Goal: Task Accomplishment & Management: Manage account settings

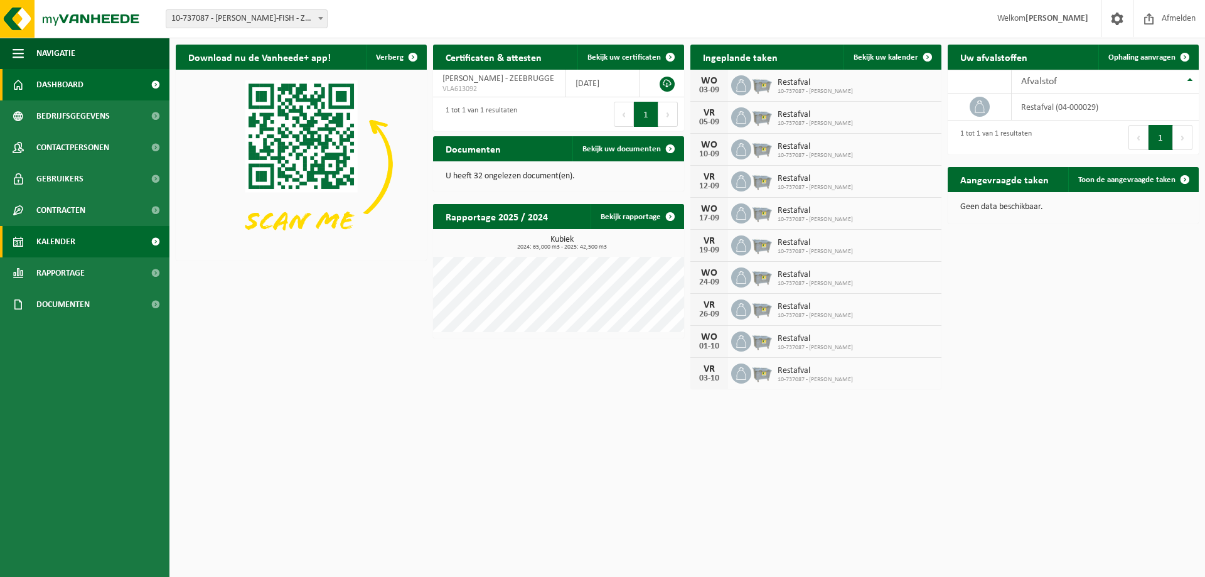
click at [44, 229] on span "Kalender" at bounding box center [55, 241] width 39 height 31
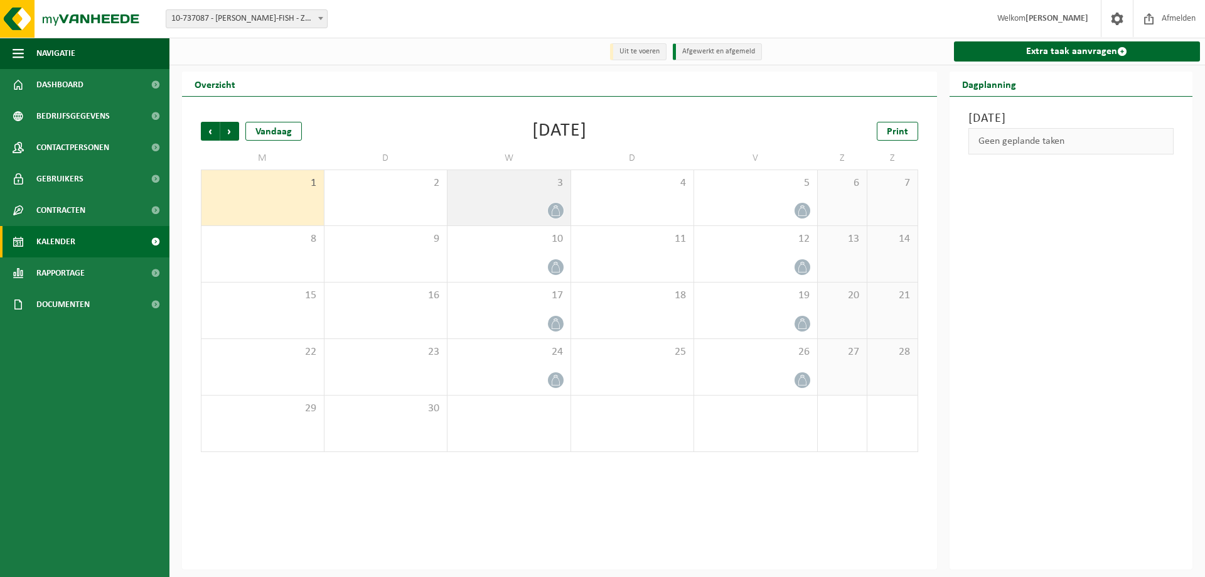
click at [506, 215] on div at bounding box center [509, 210] width 111 height 17
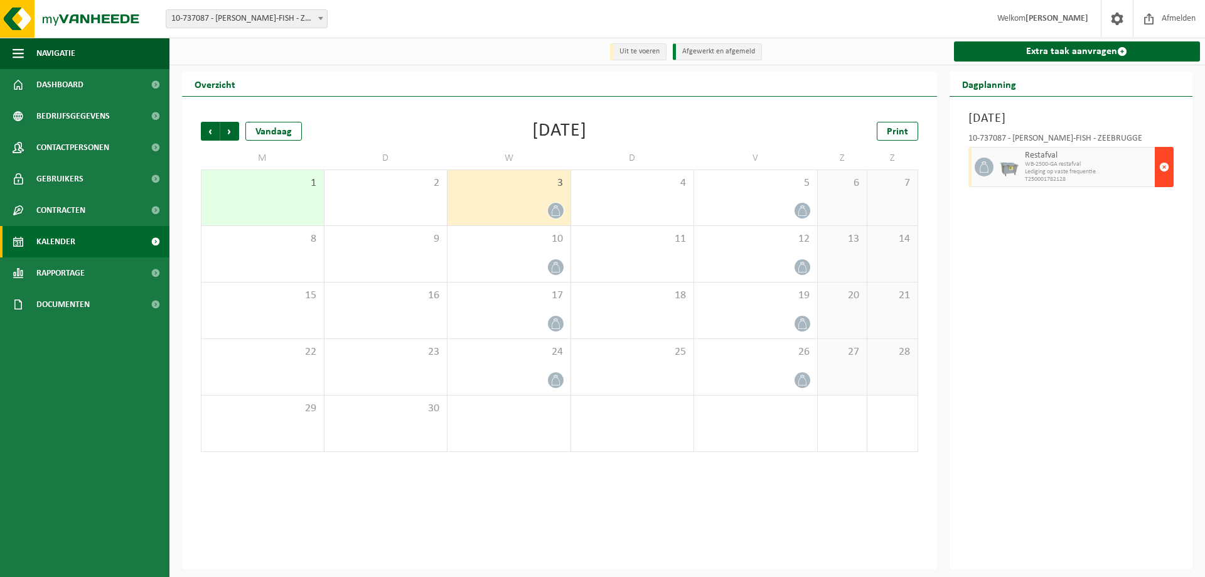
click at [1165, 172] on span "button" at bounding box center [1165, 166] width 10 height 25
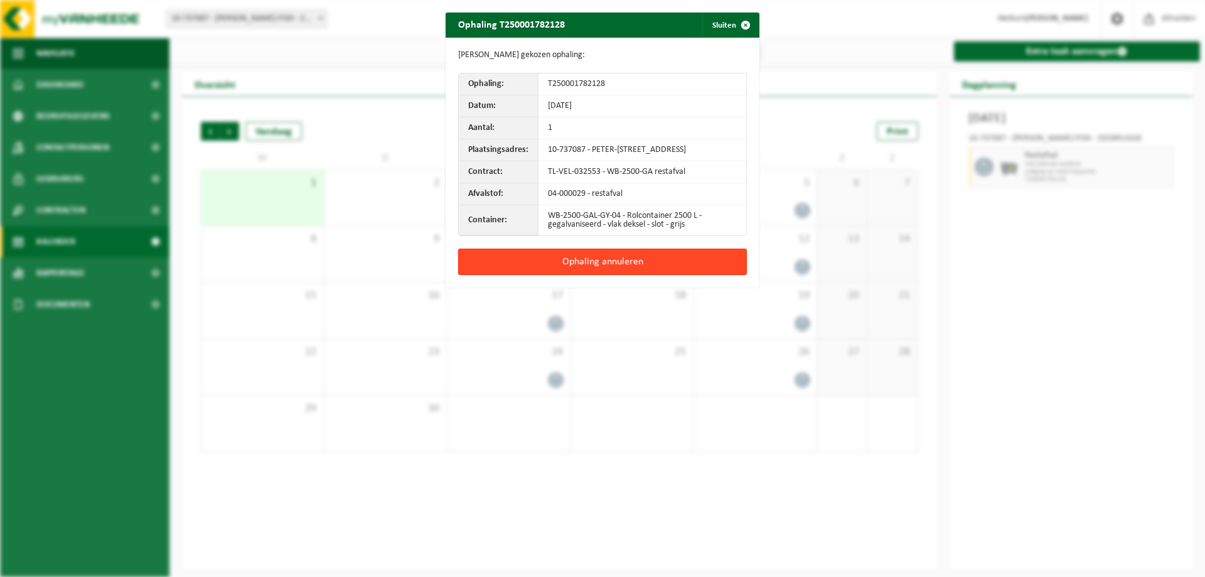
click at [659, 273] on button "Ophaling annuleren" at bounding box center [602, 262] width 289 height 26
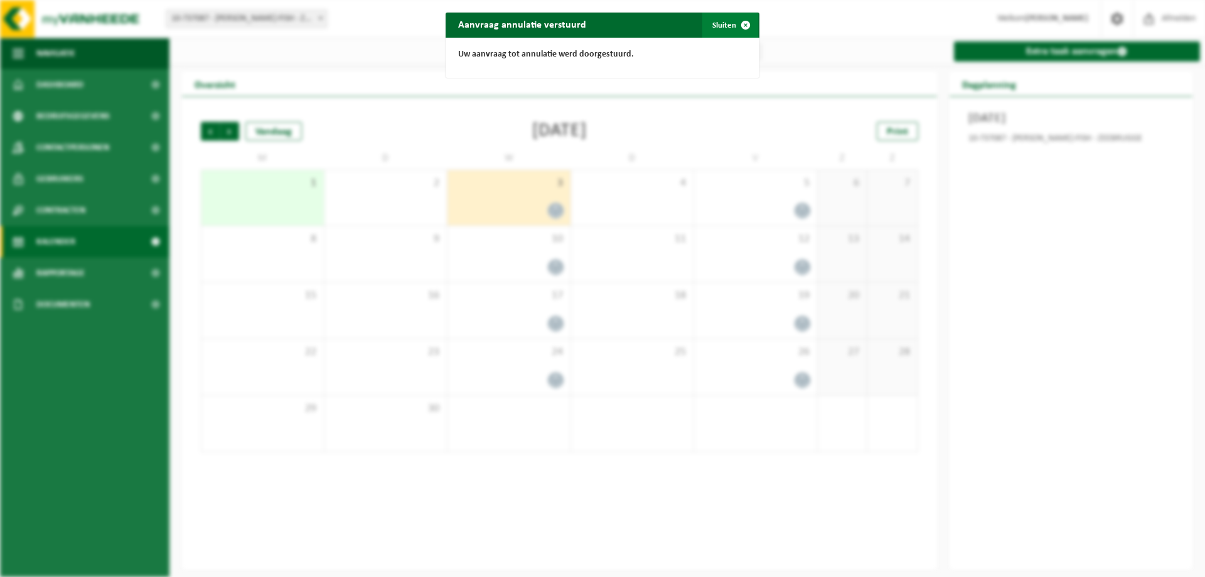
click at [725, 28] on button "Sluiten" at bounding box center [731, 25] width 56 height 25
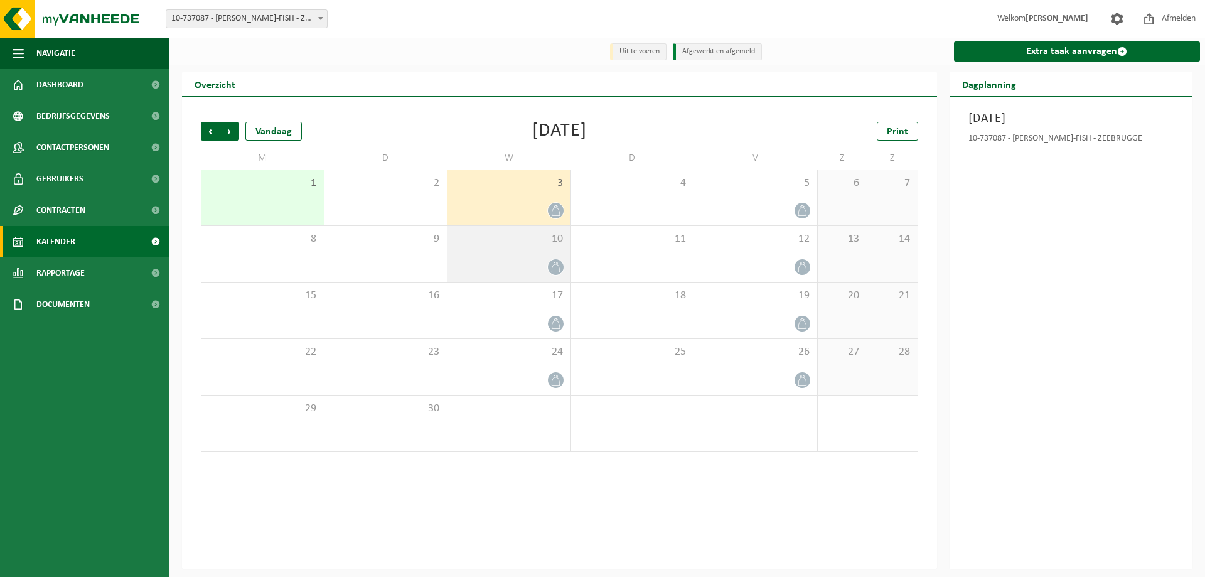
click at [511, 264] on div at bounding box center [509, 267] width 111 height 17
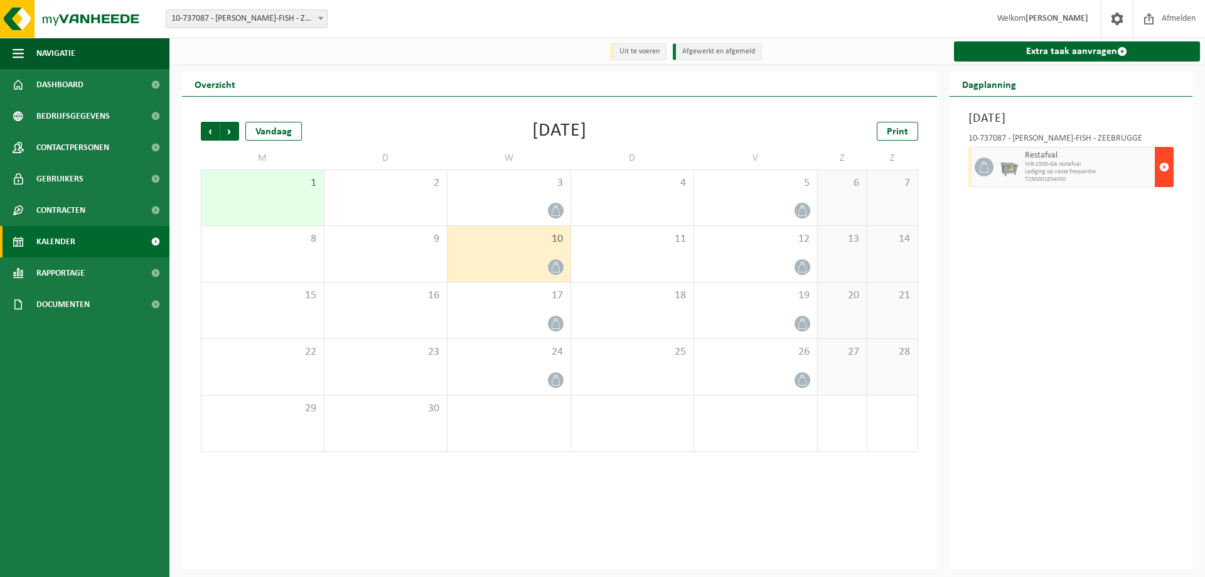
click at [1167, 177] on span "button" at bounding box center [1165, 166] width 10 height 25
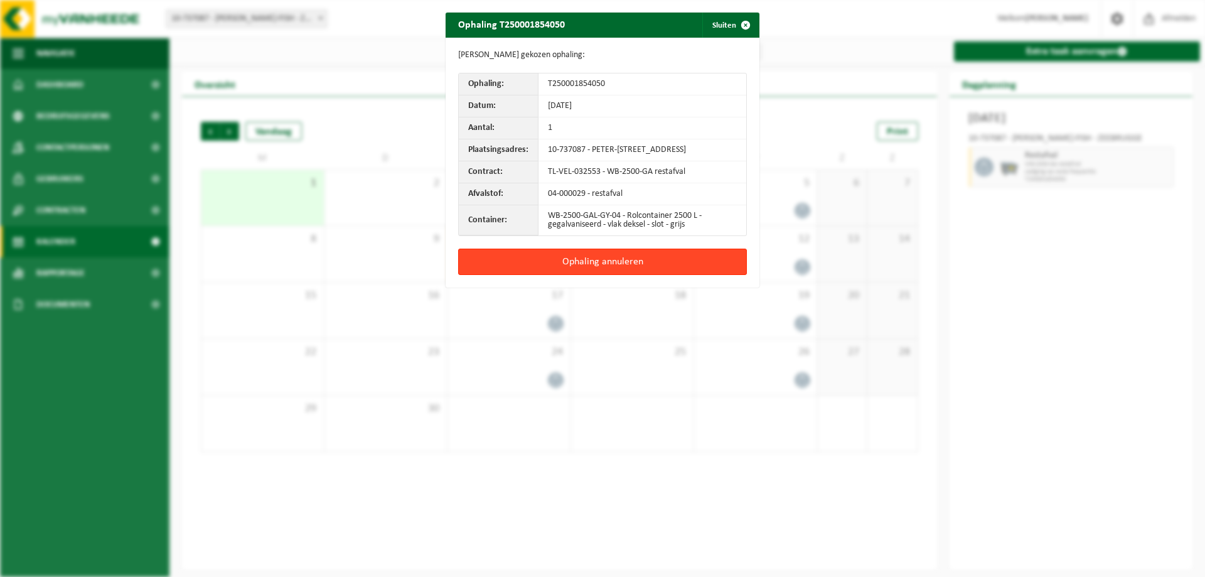
click at [652, 268] on button "Ophaling annuleren" at bounding box center [602, 262] width 289 height 26
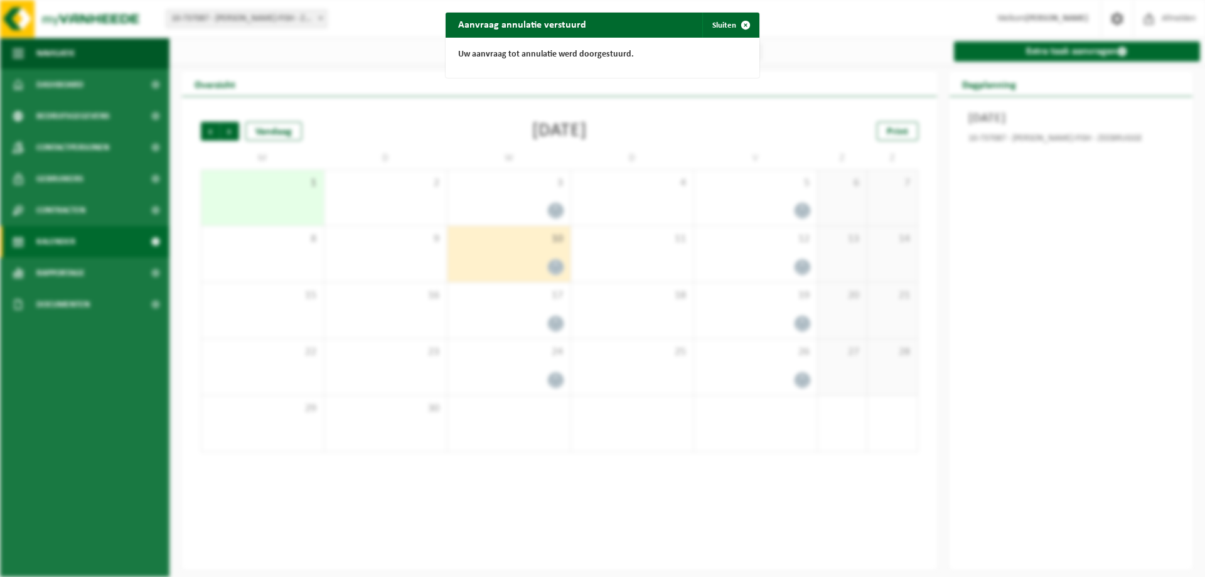
click at [786, 257] on div "Aanvraag annulatie verstuurd Sluiten Uw aanvraag tot annulatie werd doorgestuur…" at bounding box center [602, 288] width 1205 height 577
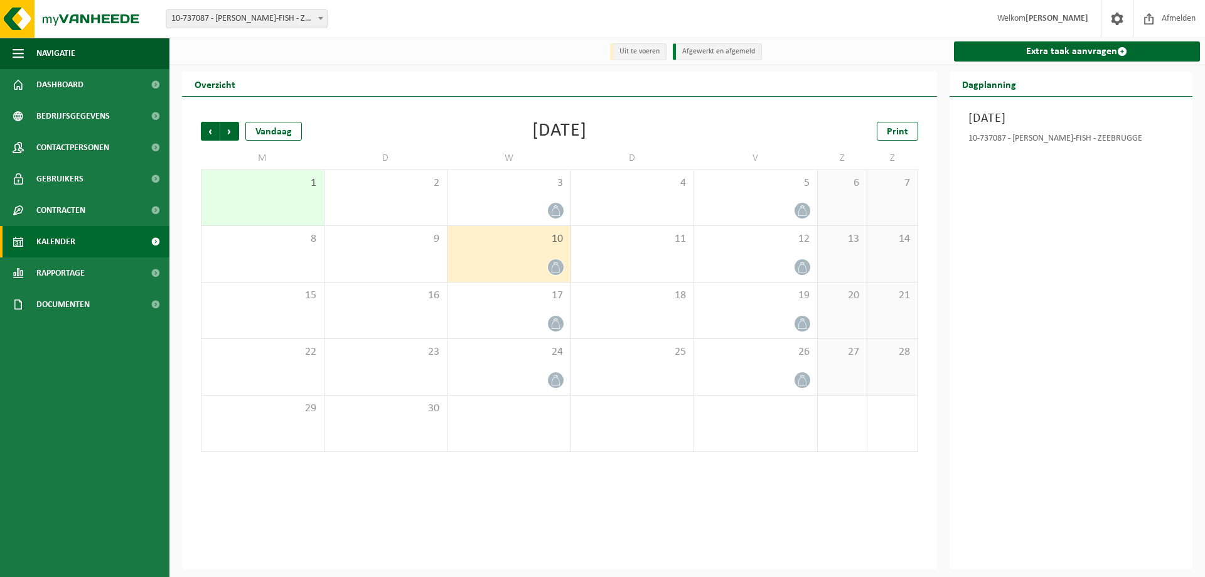
click at [786, 257] on div "12" at bounding box center [755, 254] width 123 height 56
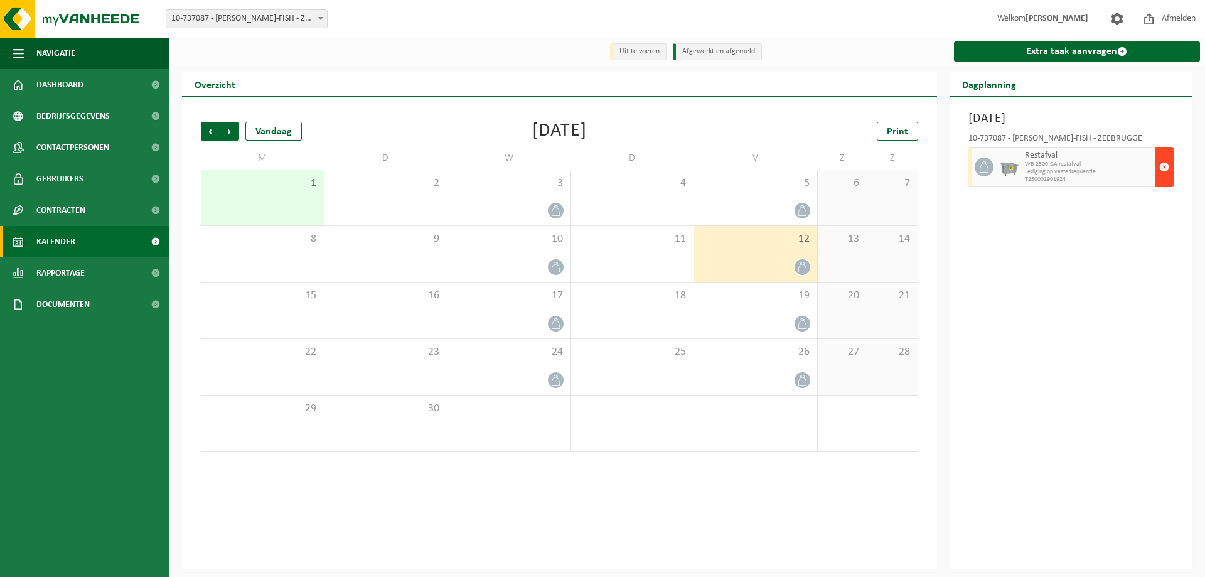
click at [1167, 169] on span "button" at bounding box center [1165, 166] width 10 height 25
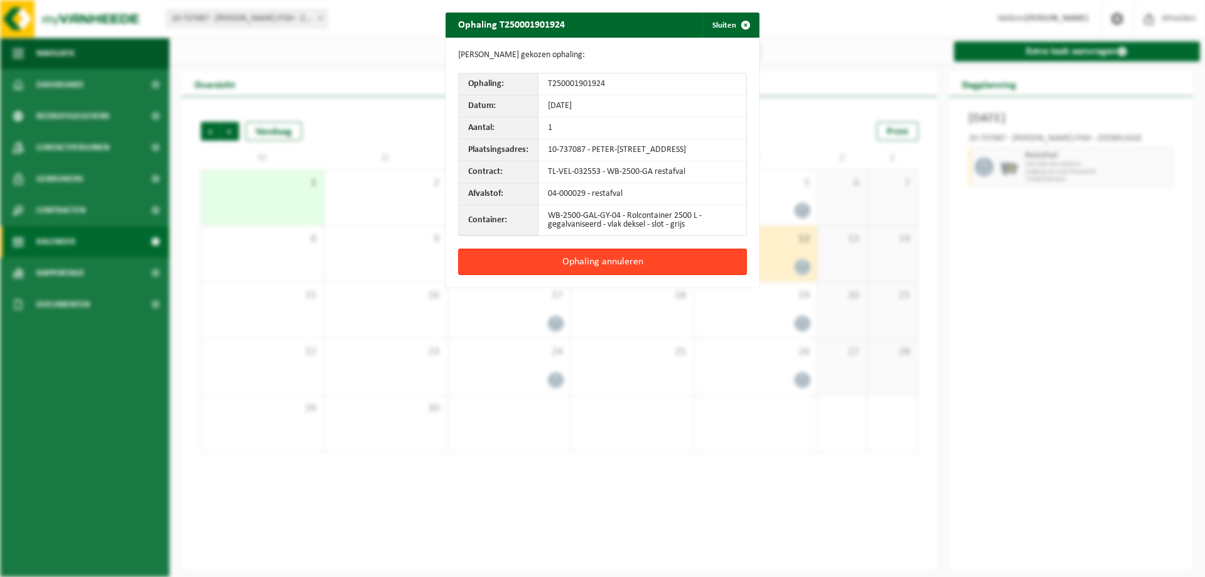
click at [639, 275] on button "Ophaling annuleren" at bounding box center [602, 262] width 289 height 26
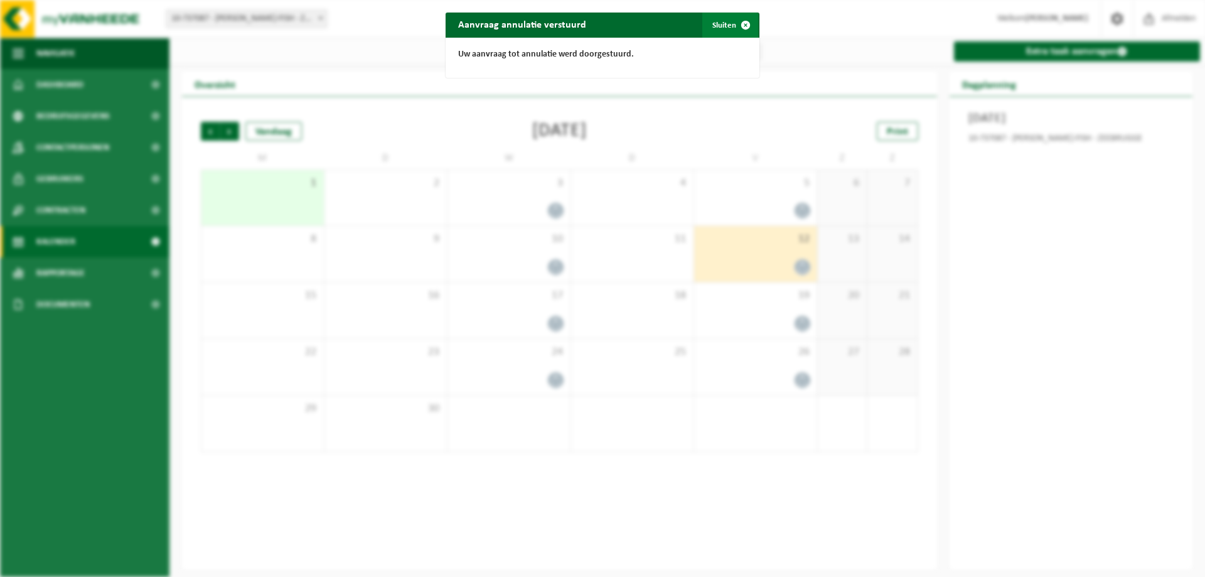
click at [744, 26] on span "button" at bounding box center [745, 25] width 25 height 25
